Goal: Task Accomplishment & Management: Use online tool/utility

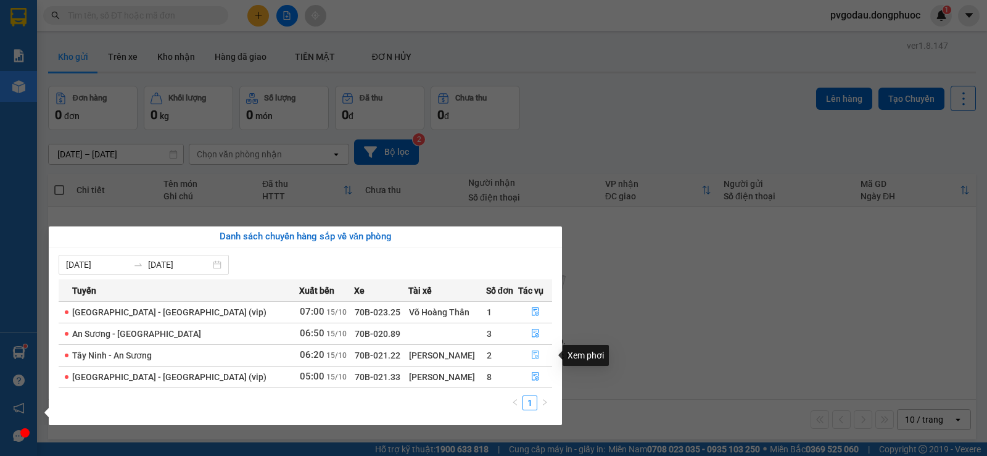
click at [533, 359] on icon "file-done" at bounding box center [535, 354] width 9 height 9
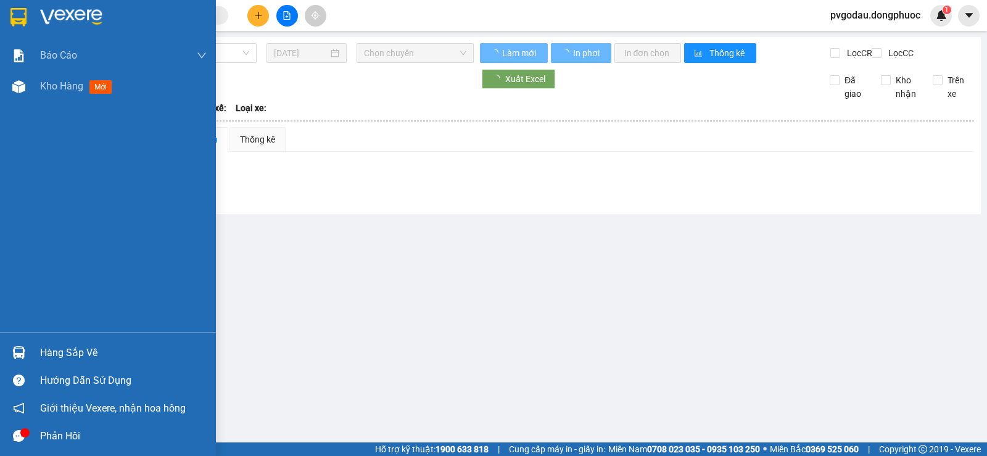
click at [57, 344] on div "Hàng sắp về" at bounding box center [123, 353] width 167 height 19
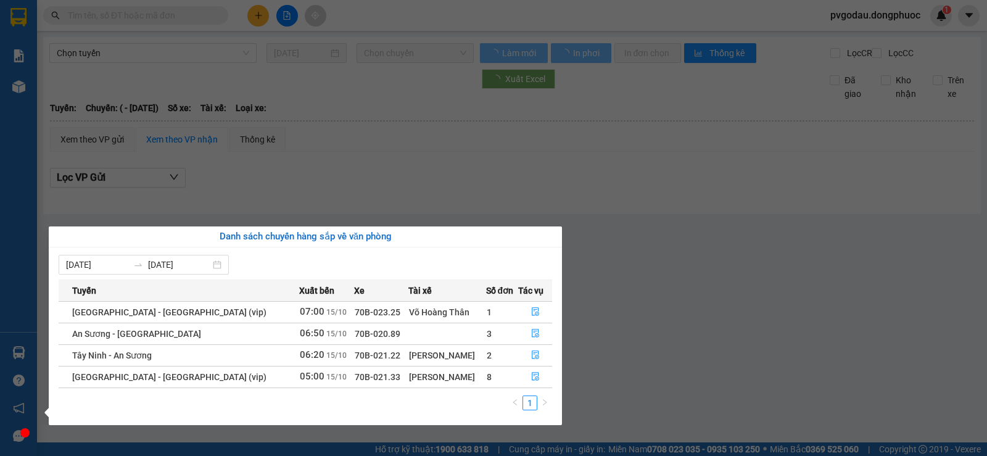
click at [690, 350] on section "Kết quả tìm kiếm ( 0 ) Bộ lọc No Data pvgodau.dongphuoc 1 Báo cáo Mẫu 1: Báo cá…" at bounding box center [493, 228] width 987 height 456
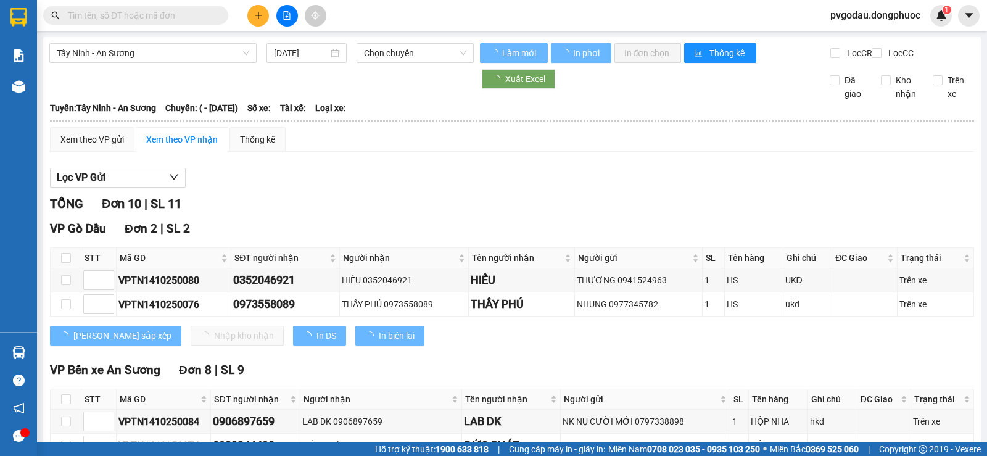
type input "[DATE]"
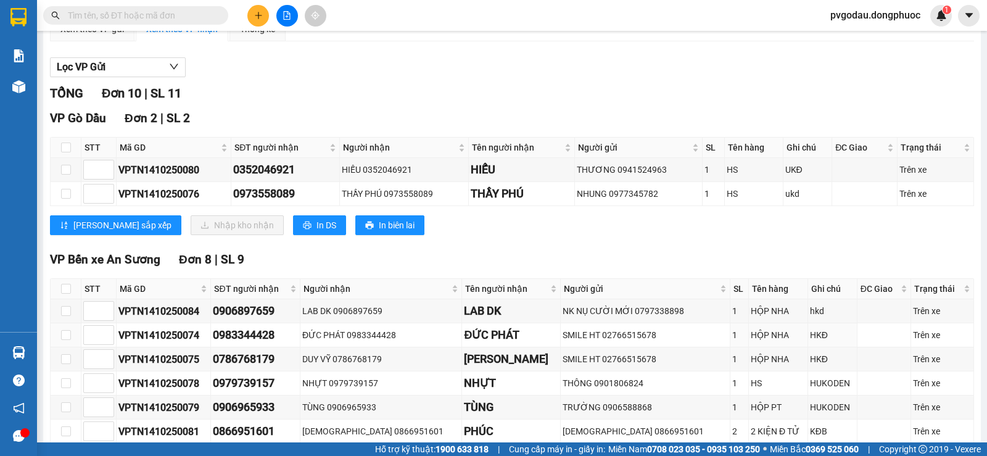
scroll to position [234, 0]
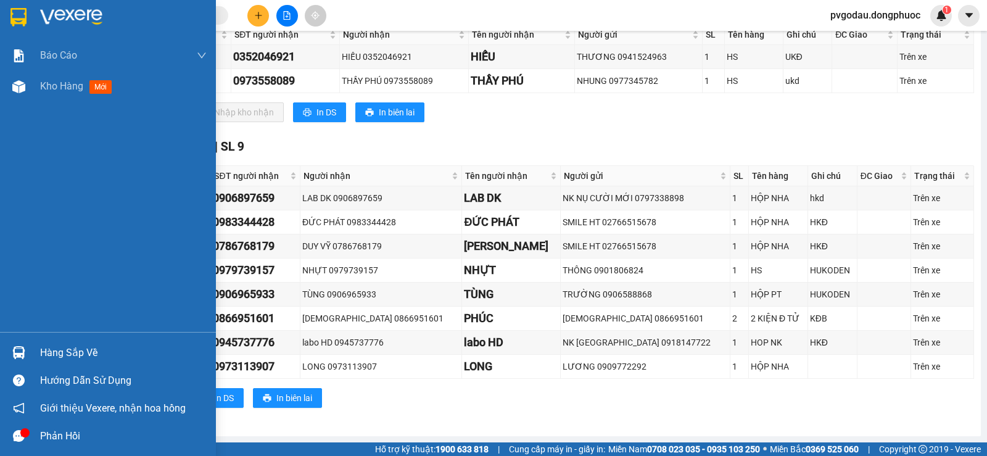
click at [59, 346] on div "Hàng sắp về" at bounding box center [123, 353] width 167 height 19
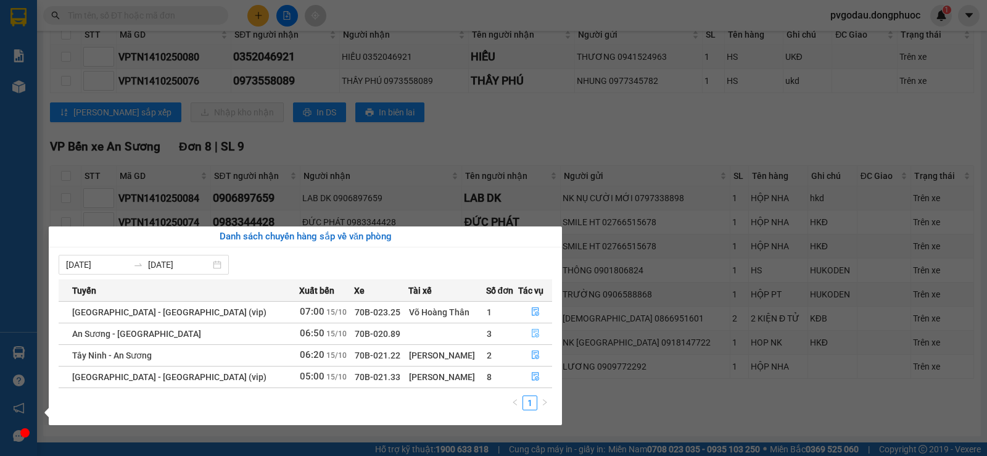
click at [532, 335] on icon "file-done" at bounding box center [535, 333] width 7 height 9
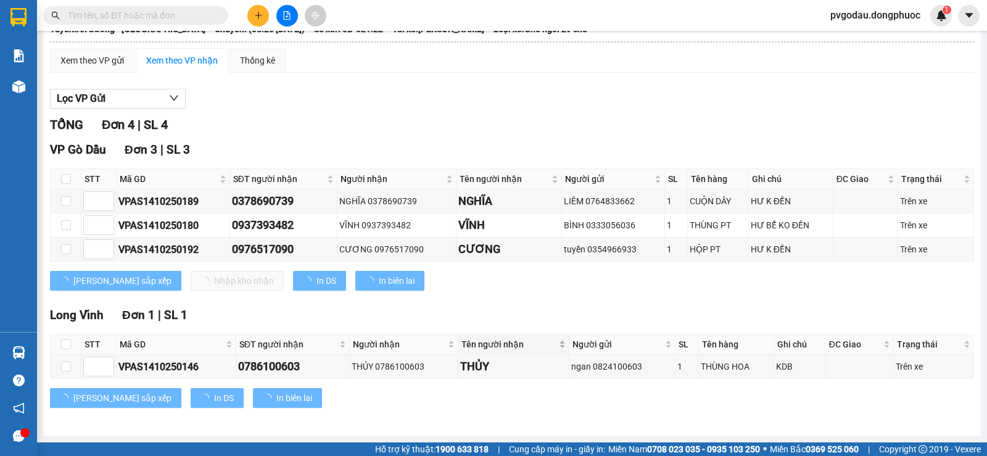
scroll to position [89, 0]
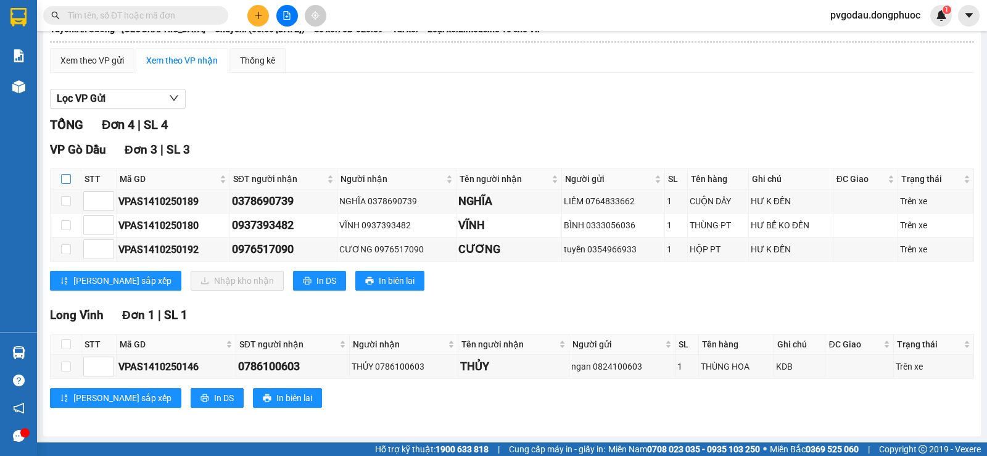
click at [67, 176] on input "checkbox" at bounding box center [66, 179] width 10 height 10
checkbox input "true"
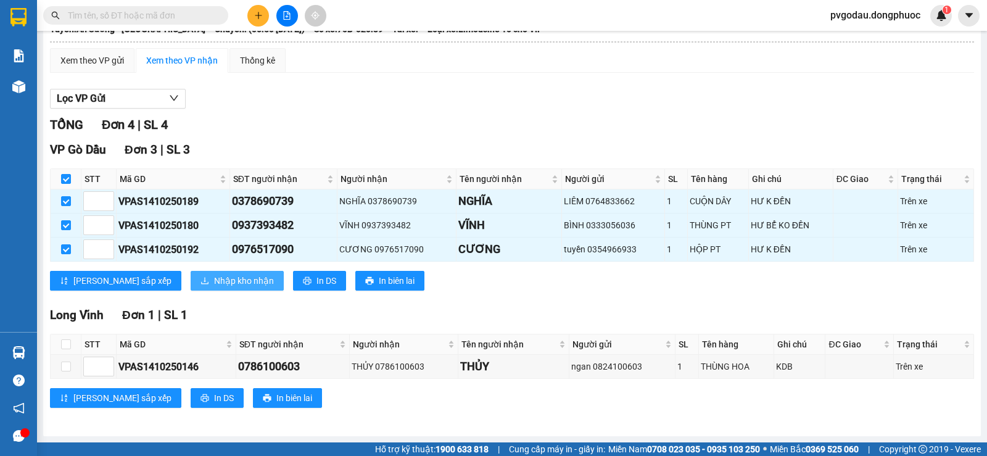
click at [191, 271] on button "Nhập kho nhận" at bounding box center [237, 281] width 93 height 20
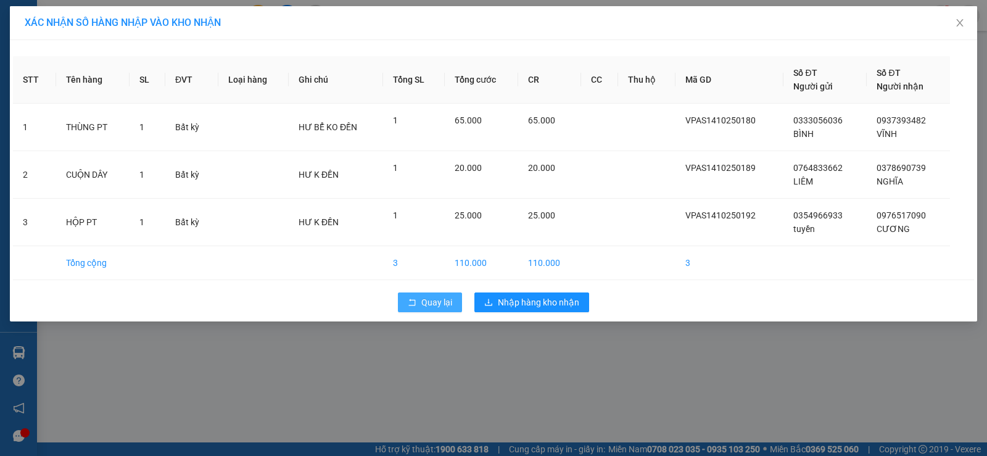
click at [434, 297] on span "Quay lại" at bounding box center [436, 302] width 31 height 14
